Goal: Use online tool/utility: Utilize a website feature to perform a specific function

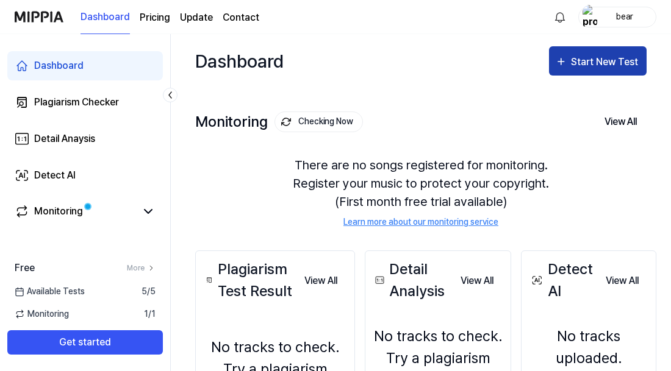
click at [591, 68] on div "Start New Test" at bounding box center [606, 62] width 70 height 16
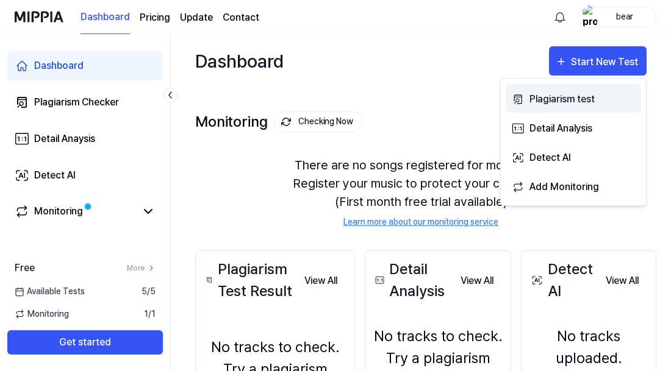
click at [573, 98] on div "Plagiarism test" at bounding box center [582, 99] width 106 height 16
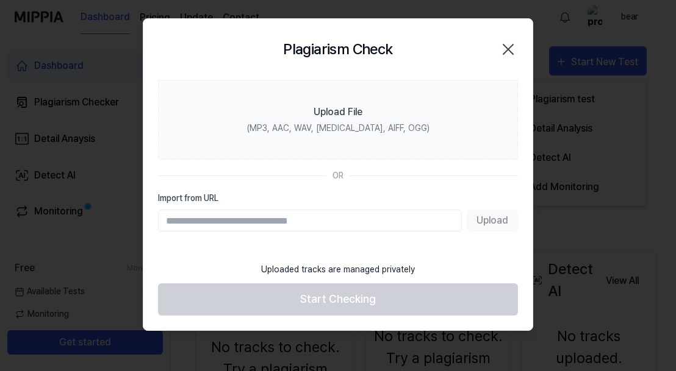
click at [307, 217] on input "Import from URL" at bounding box center [310, 221] width 304 height 22
paste input "**********"
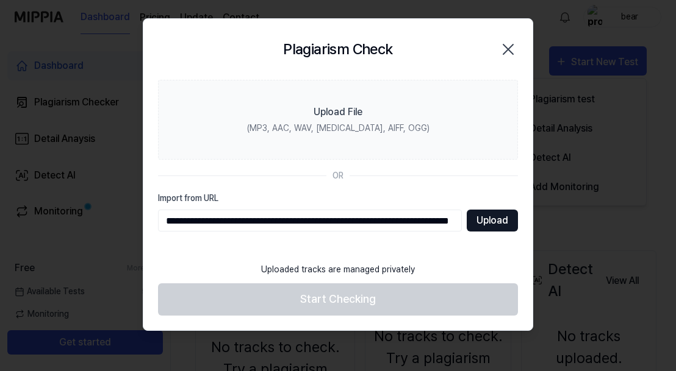
type input "**********"
click at [480, 224] on button "Upload" at bounding box center [491, 221] width 51 height 22
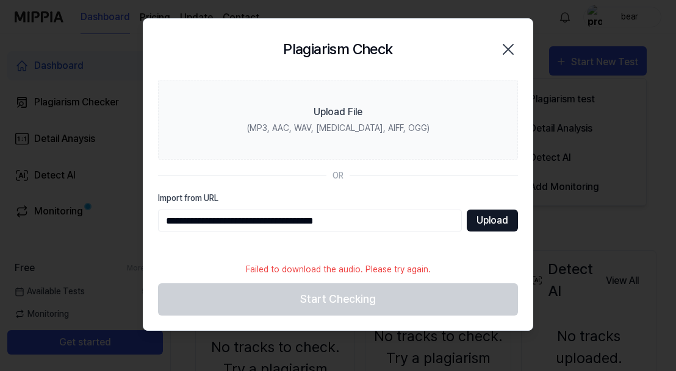
type input "**********"
click at [508, 221] on button "Upload" at bounding box center [491, 221] width 51 height 22
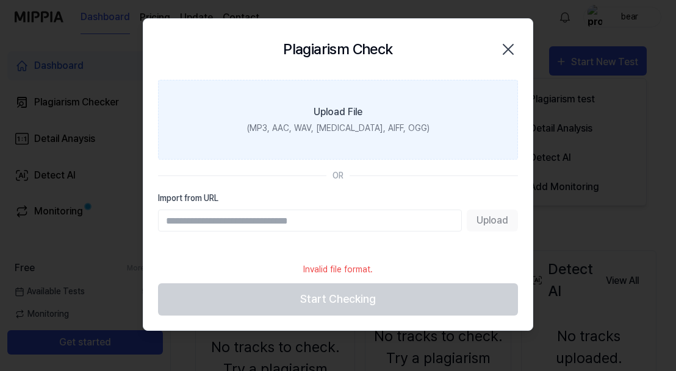
click at [410, 127] on label "Upload File (MP3, AAC, WAV, FLAC, AIFF, OGG)" at bounding box center [338, 120] width 360 height 80
click at [0, 0] on input "Upload File (MP3, AAC, WAV, FLAC, AIFF, OGG)" at bounding box center [0, 0] width 0 height 0
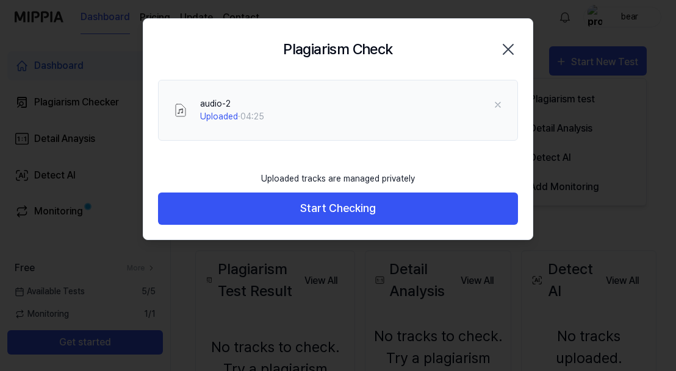
click at [305, 155] on div "audio-2 Uploaded · 04:25" at bounding box center [337, 122] width 389 height 85
click at [454, 164] on div "audio-2 Uploaded · 04:25" at bounding box center [337, 122] width 389 height 85
click at [516, 49] on icon "button" at bounding box center [508, 50] width 20 height 20
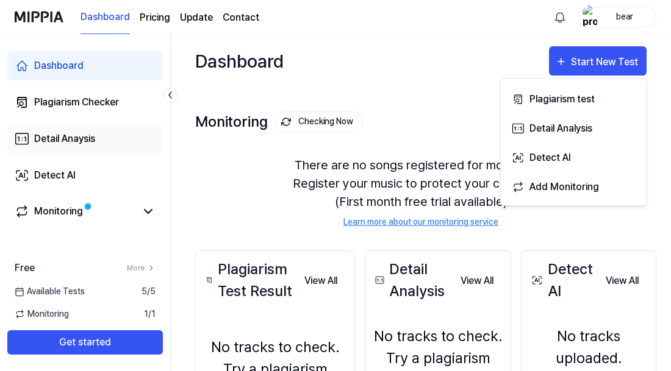
click at [85, 138] on div "Detail Anaysis" at bounding box center [64, 139] width 61 height 15
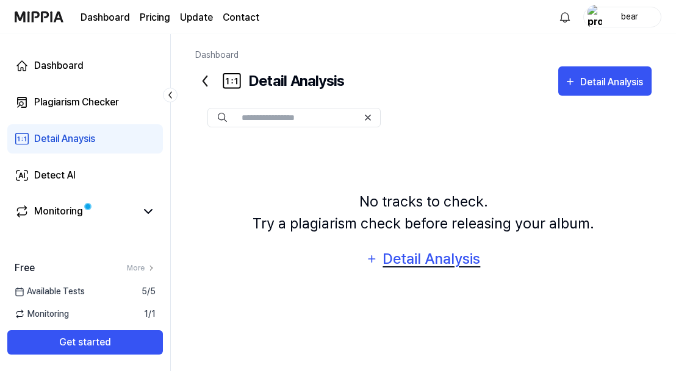
click at [422, 255] on div "Detail Analysis" at bounding box center [431, 259] width 99 height 23
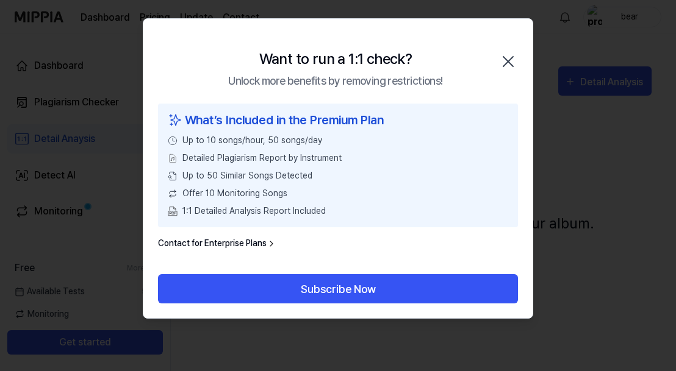
click at [499, 60] on icon "button" at bounding box center [508, 62] width 20 height 20
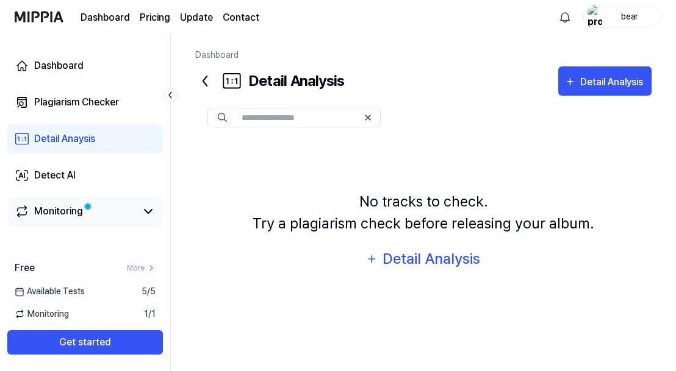
click at [66, 207] on div "Monitoring" at bounding box center [58, 211] width 49 height 15
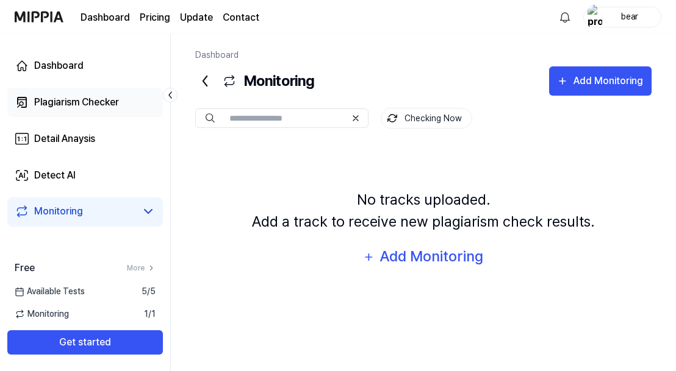
click at [88, 101] on div "Plagiarism Checker" at bounding box center [76, 102] width 85 height 15
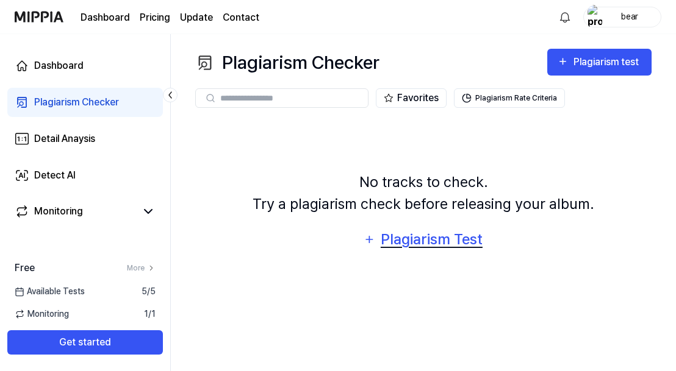
click at [418, 249] on div "Plagiarism Test" at bounding box center [431, 239] width 104 height 23
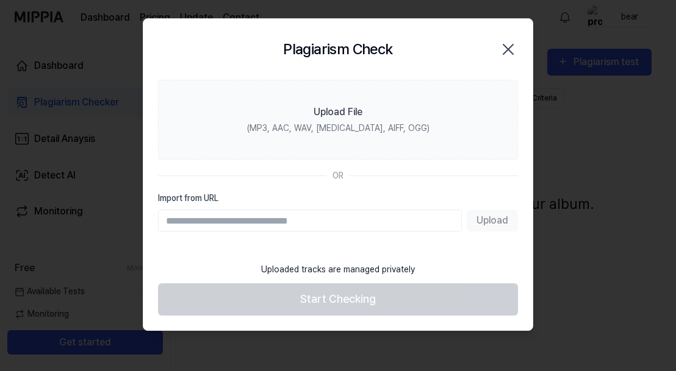
click at [511, 49] on icon "button" at bounding box center [508, 50] width 20 height 20
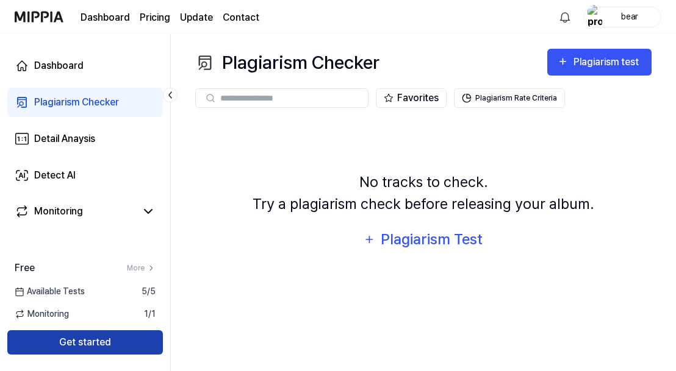
click at [67, 341] on button "Get started" at bounding box center [84, 342] width 155 height 24
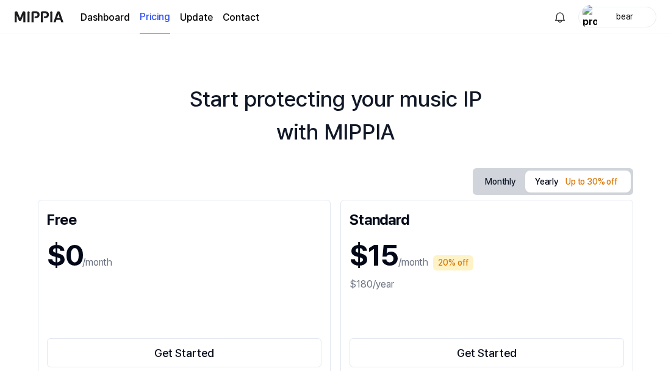
click at [120, 15] on link "Dashboard" at bounding box center [104, 17] width 49 height 15
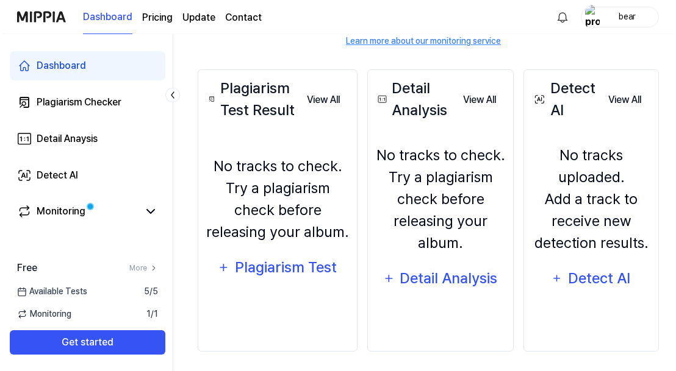
scroll to position [179, 0]
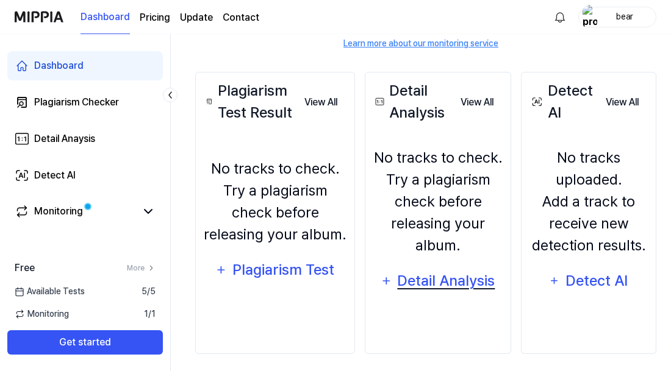
click at [469, 280] on div "Detail Analysis" at bounding box center [445, 280] width 99 height 23
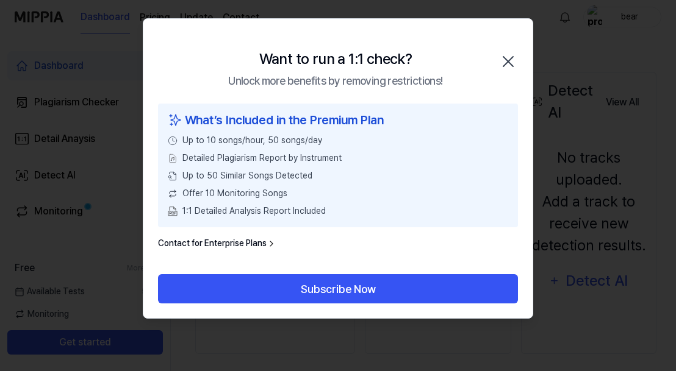
click at [510, 52] on icon "button" at bounding box center [508, 62] width 20 height 20
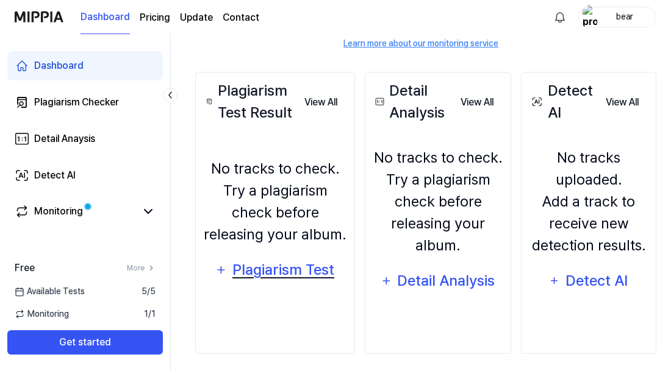
click at [262, 266] on div "Plagiarism Test" at bounding box center [283, 270] width 104 height 23
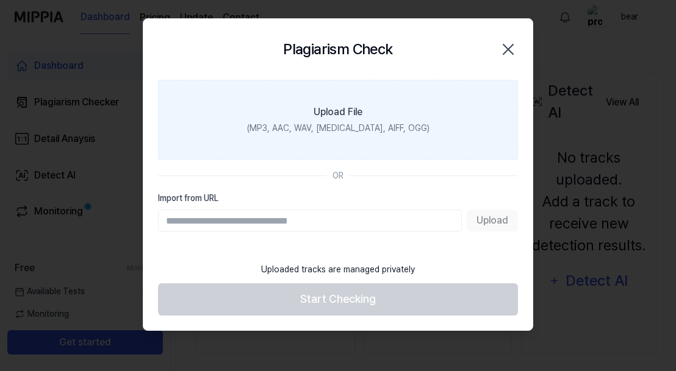
click at [419, 104] on label "Upload File (MP3, AAC, WAV, FLAC, AIFF, OGG)" at bounding box center [338, 120] width 360 height 80
click at [0, 0] on input "Upload File (MP3, AAC, WAV, FLAC, AIFF, OGG)" at bounding box center [0, 0] width 0 height 0
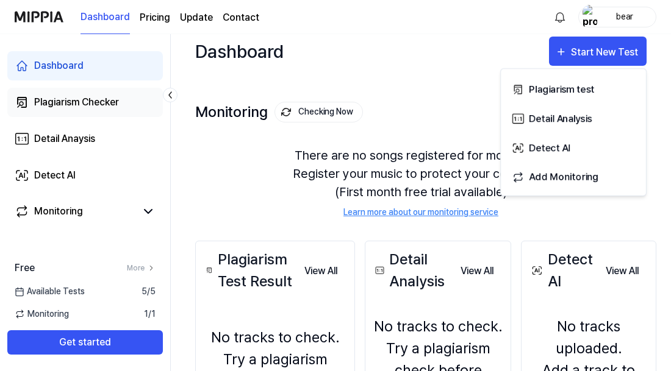
click at [109, 96] on div "Plagiarism Checker" at bounding box center [76, 102] width 85 height 15
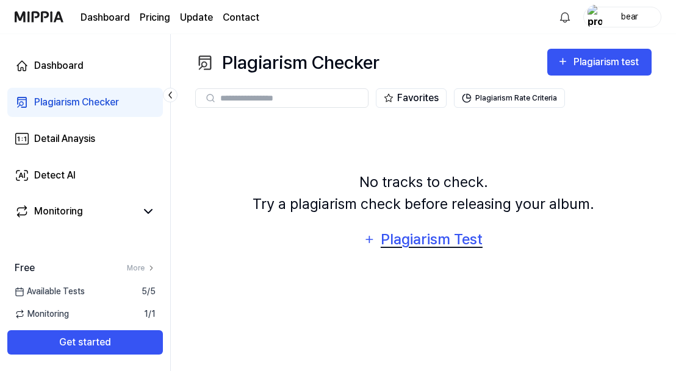
click at [432, 241] on div "Plagiarism Test" at bounding box center [431, 239] width 104 height 23
click at [440, 239] on div "Plagiarism Test" at bounding box center [431, 239] width 104 height 23
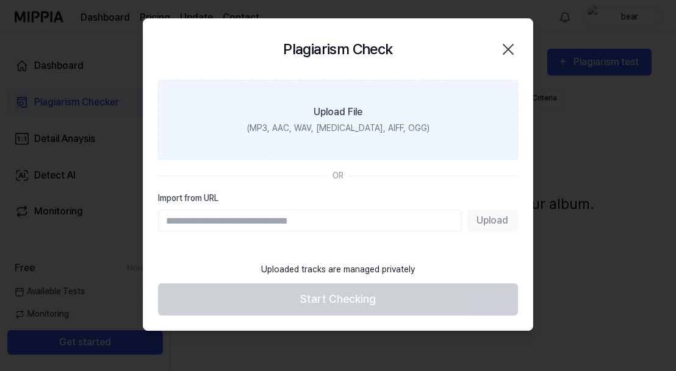
click at [459, 120] on label "Upload File (MP3, AAC, WAV, [MEDICAL_DATA], AIFF, OGG)" at bounding box center [338, 120] width 360 height 80
click at [0, 0] on input "Upload File (MP3, AAC, WAV, [MEDICAL_DATA], AIFF, OGG)" at bounding box center [0, 0] width 0 height 0
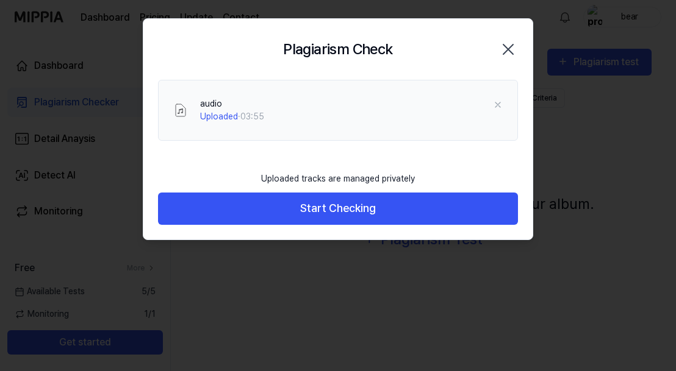
click at [509, 47] on icon "button" at bounding box center [508, 50] width 20 height 20
